Goal: Transaction & Acquisition: Purchase product/service

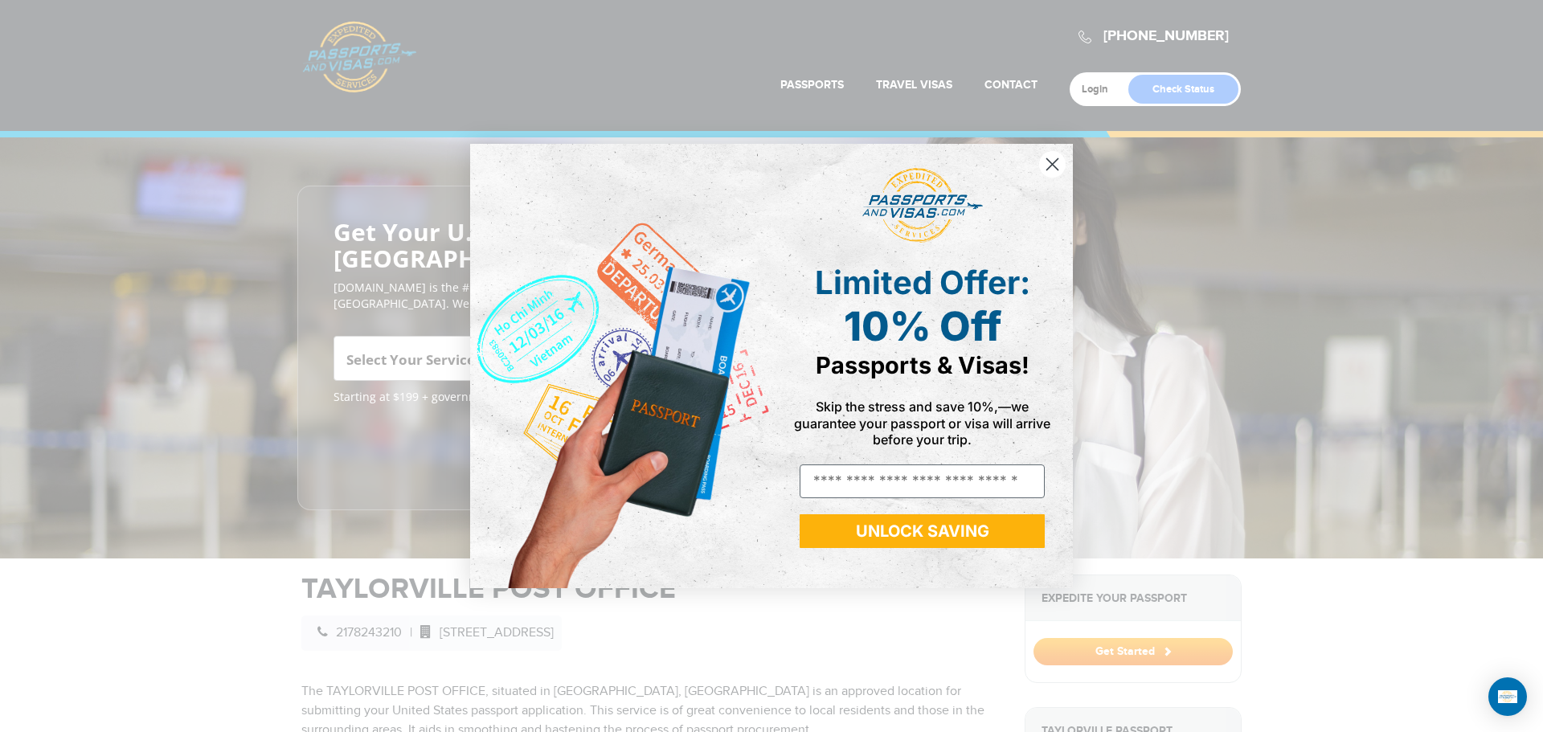
click at [1043, 168] on circle "Close dialog" at bounding box center [1052, 164] width 27 height 27
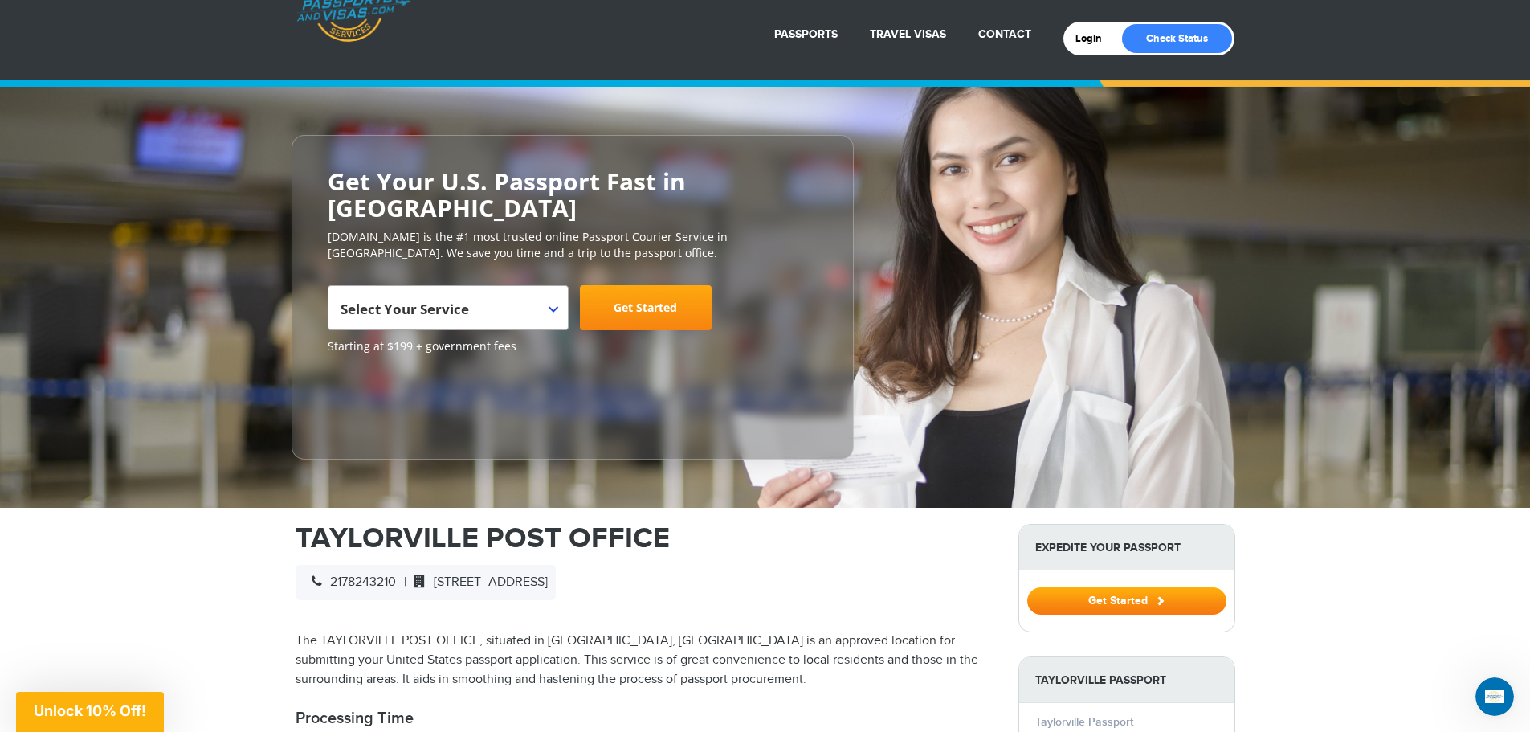
scroll to position [161, 0]
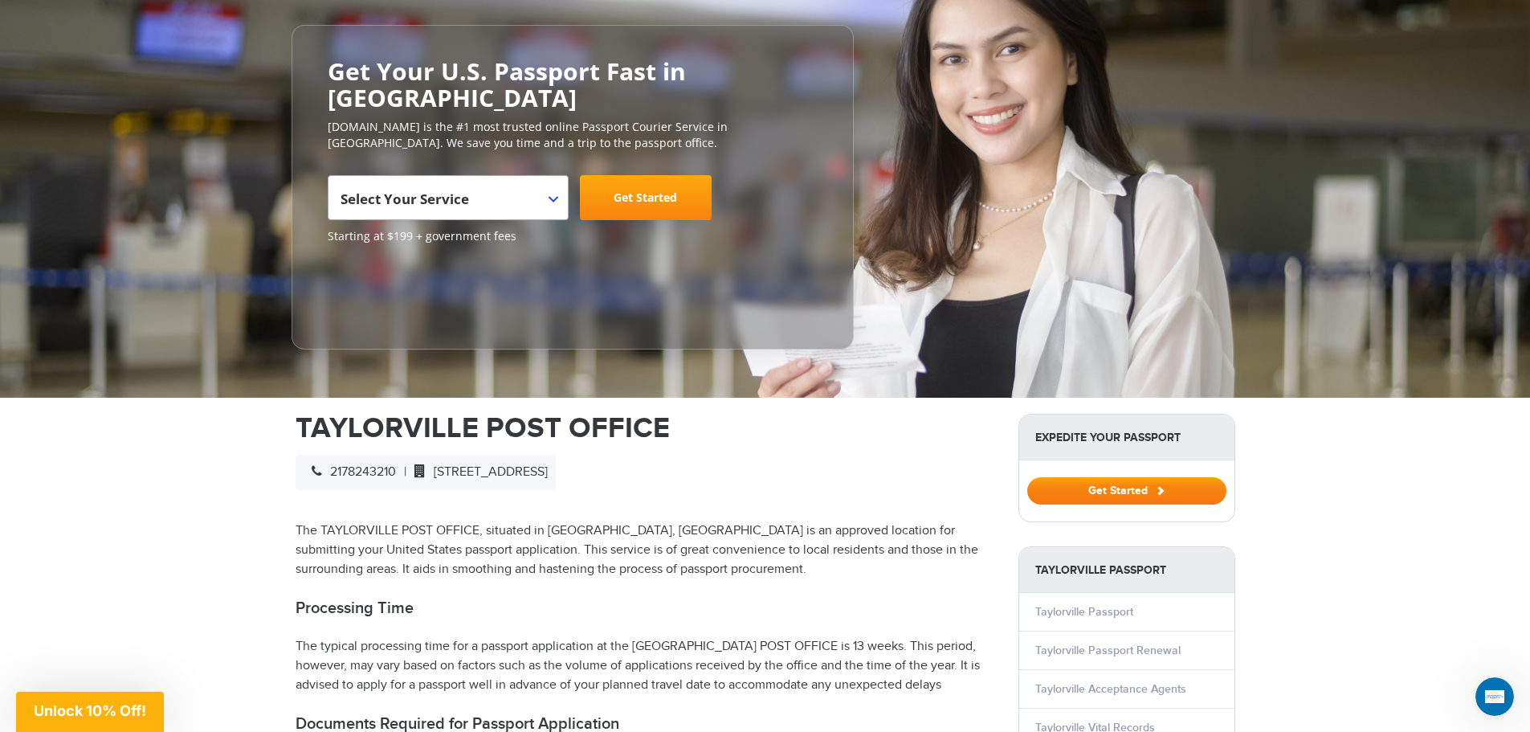
click at [1109, 477] on button "Get Started" at bounding box center [1127, 490] width 199 height 27
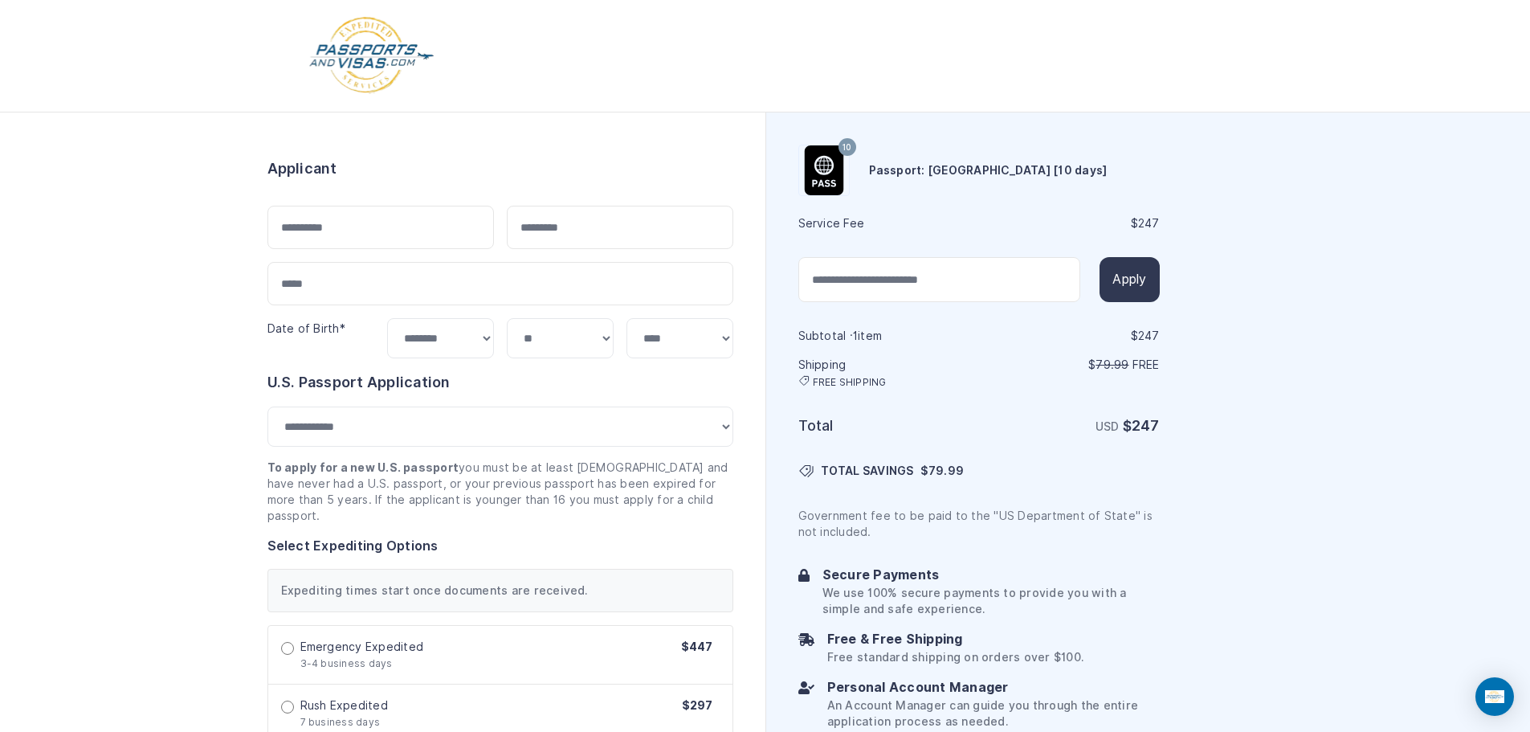
select select "***"
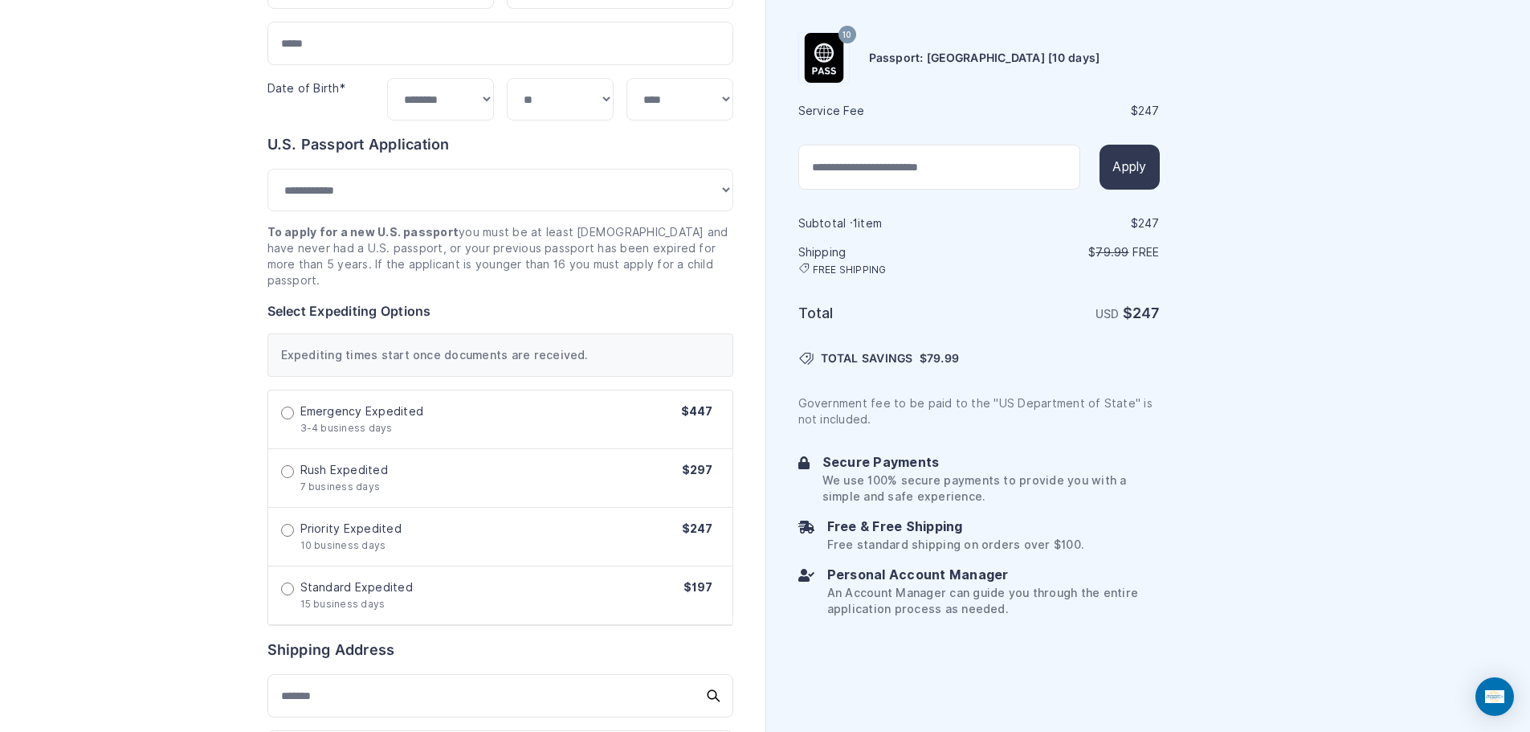
scroll to position [241, 0]
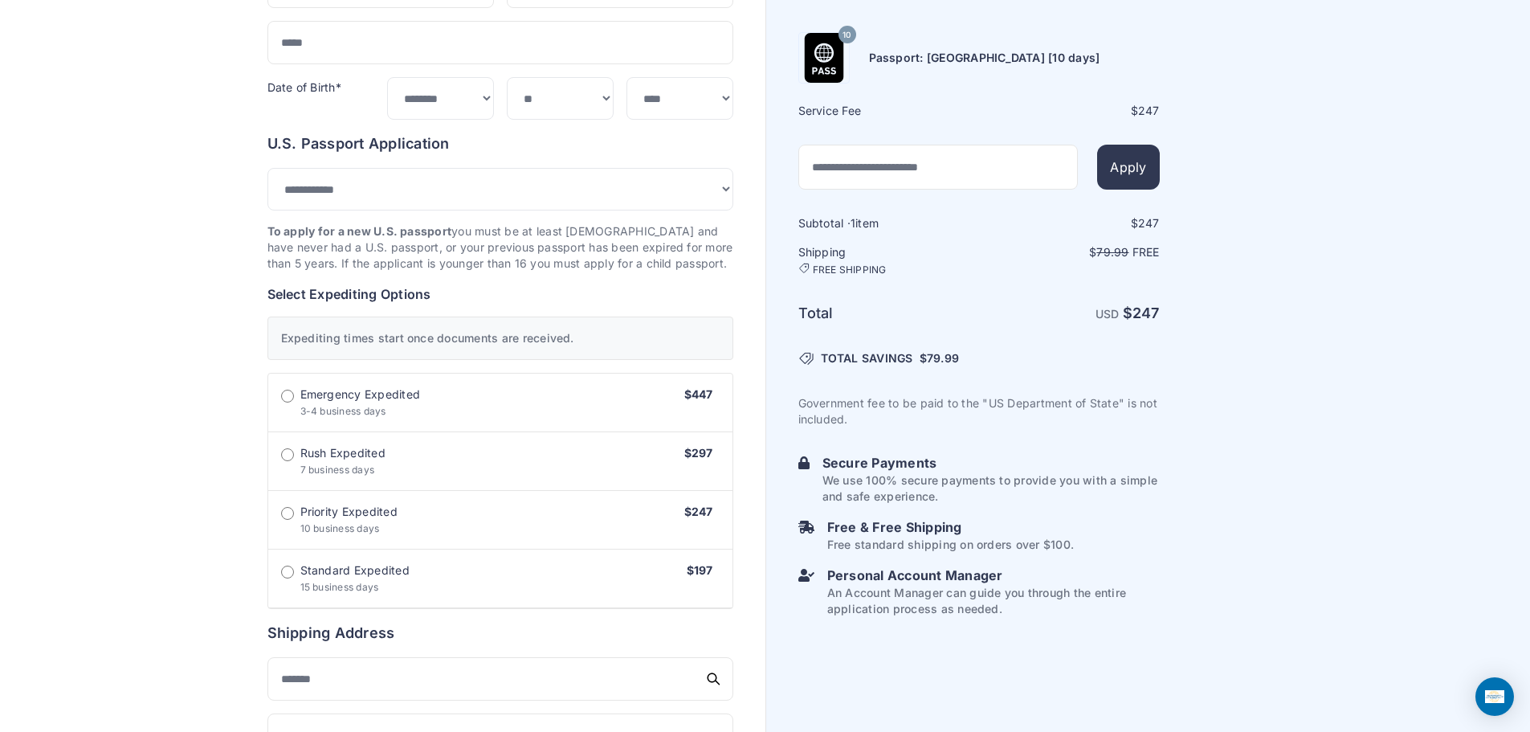
click at [279, 571] on label "Standard Expedited 15 business days $197" at bounding box center [500, 579] width 464 height 59
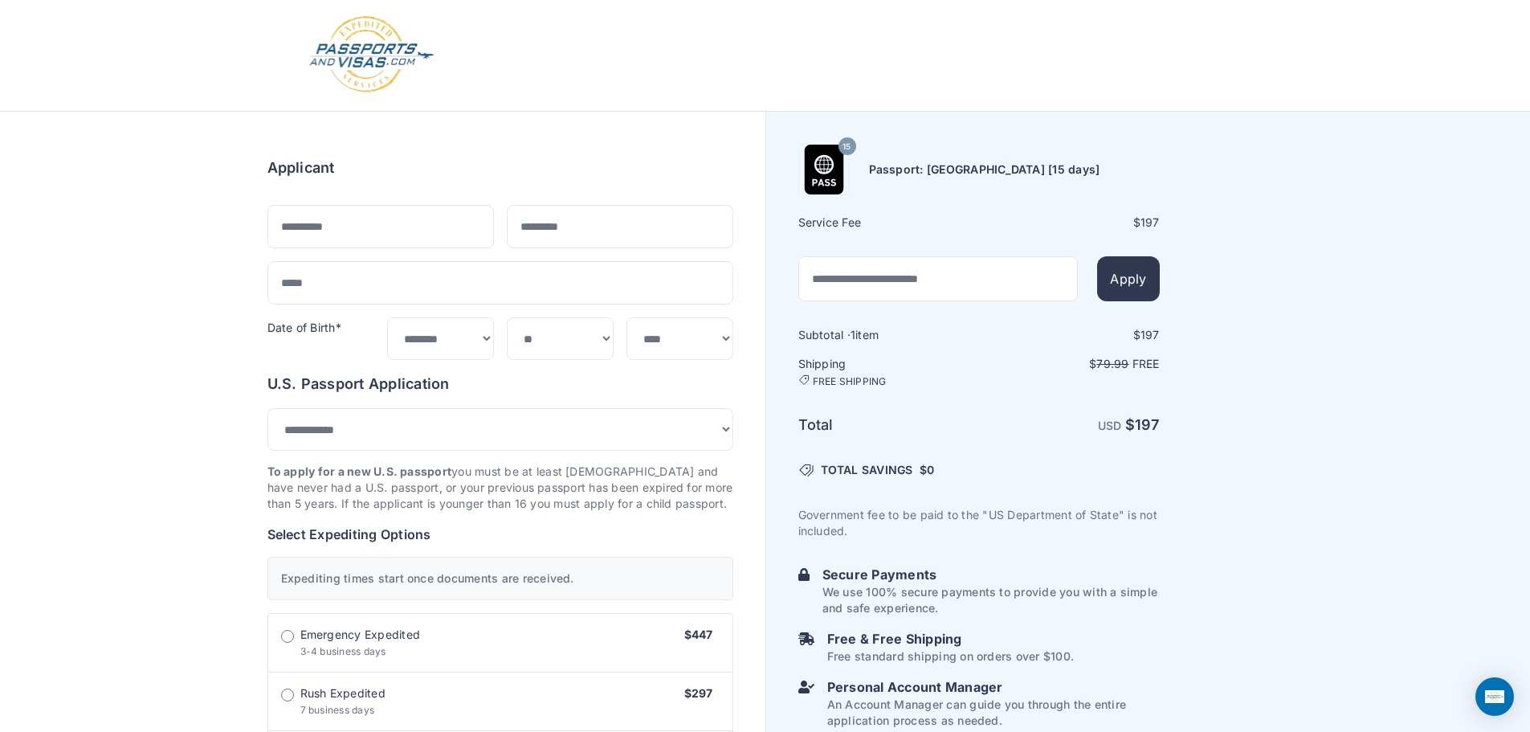
scroll to position [0, 0]
